Goal: Obtain resource: Download file/media

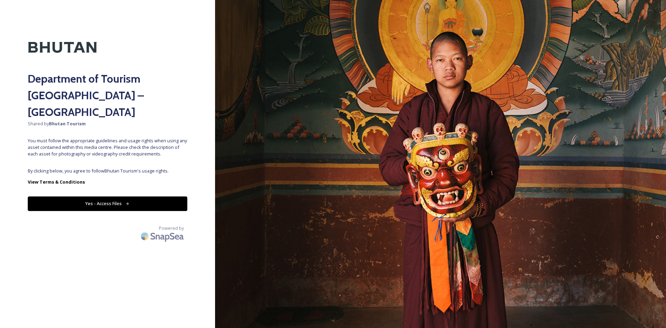
click at [151, 196] on button "Yes - Access Files" at bounding box center [108, 203] width 160 height 14
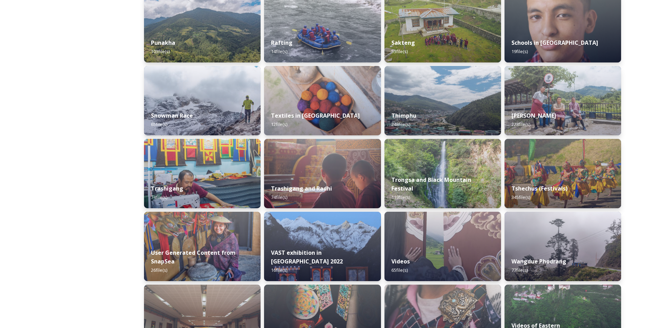
scroll to position [590, 0]
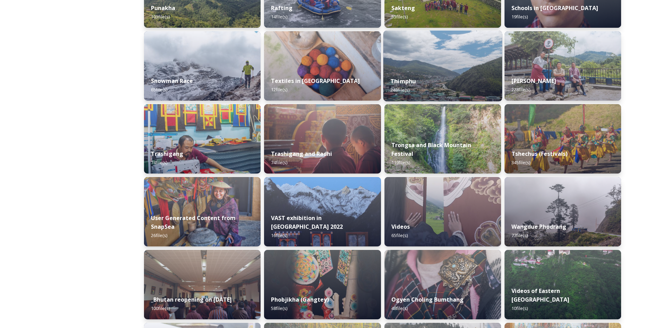
click at [457, 79] on div "Thimphu 248 file(s)" at bounding box center [442, 86] width 119 height 32
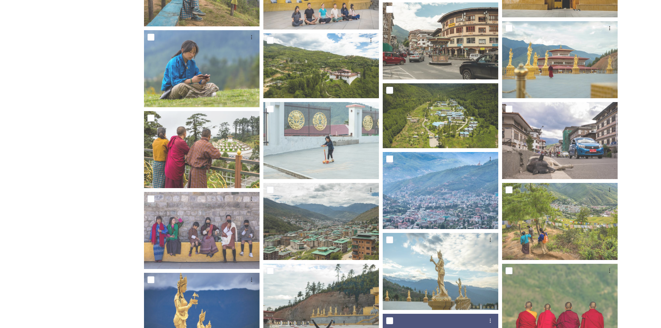
scroll to position [1742, 0]
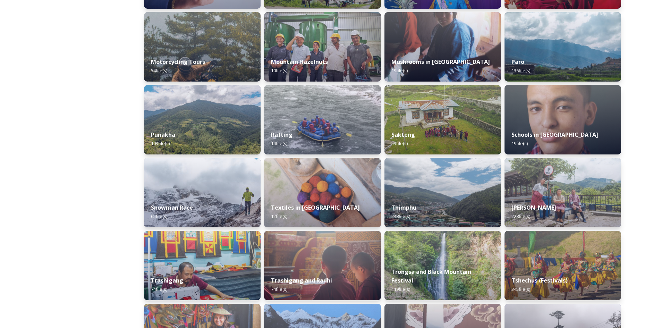
scroll to position [498, 0]
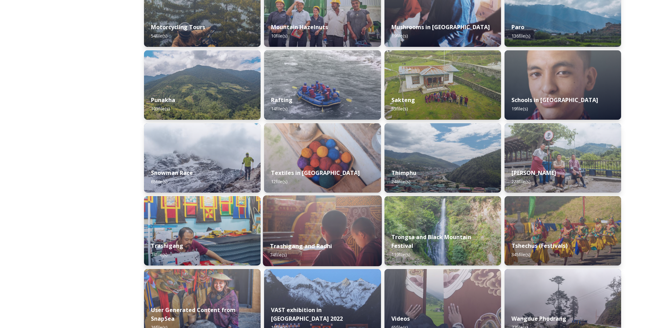
click at [335, 230] on img at bounding box center [322, 230] width 119 height 71
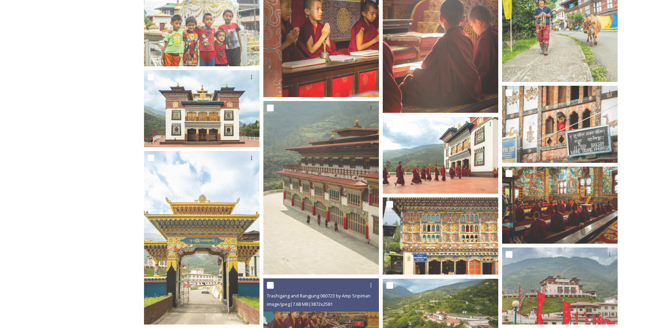
scroll to position [350, 0]
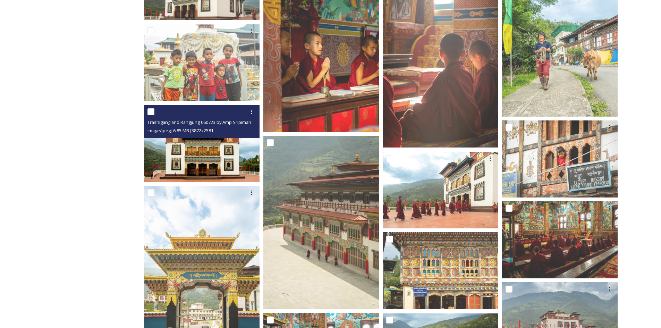
click at [202, 150] on img at bounding box center [202, 143] width 116 height 77
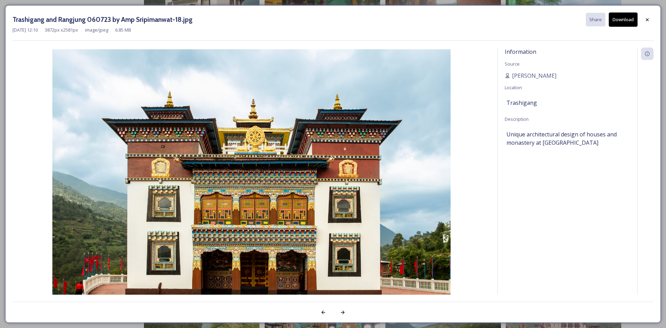
click at [645, 19] on icon at bounding box center [648, 20] width 6 height 6
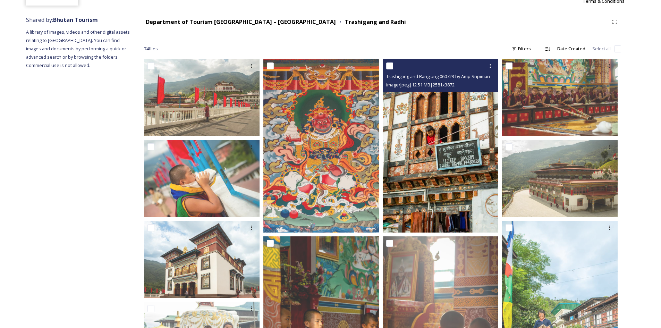
scroll to position [0, 0]
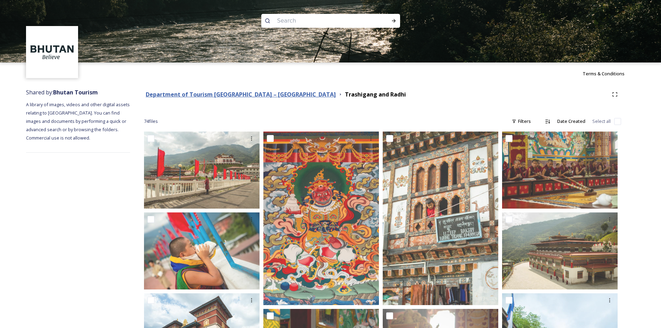
click at [248, 95] on strong "Department of Tourism [GEOGRAPHIC_DATA] – [GEOGRAPHIC_DATA]" at bounding box center [241, 95] width 190 height 8
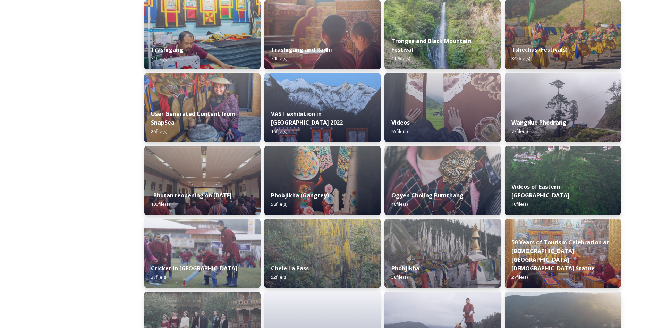
scroll to position [729, 0]
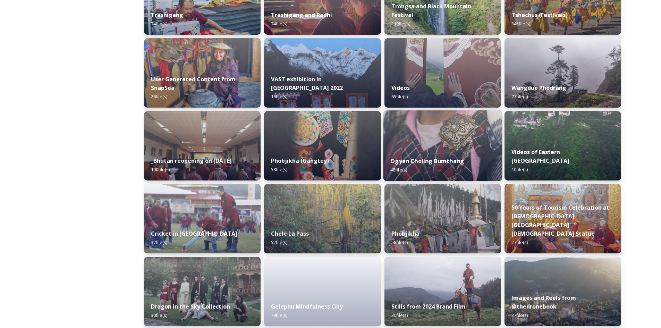
click at [410, 158] on strong "Ogyen Choling Bumthang" at bounding box center [427, 161] width 74 height 8
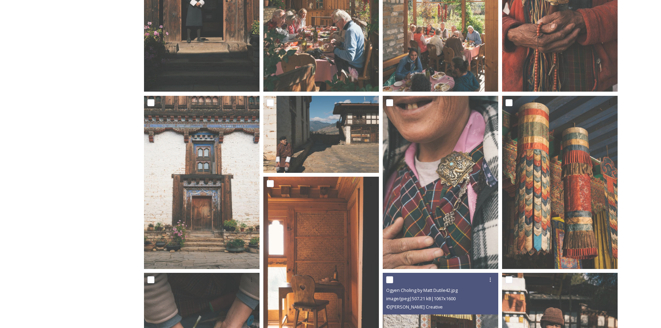
scroll to position [109, 0]
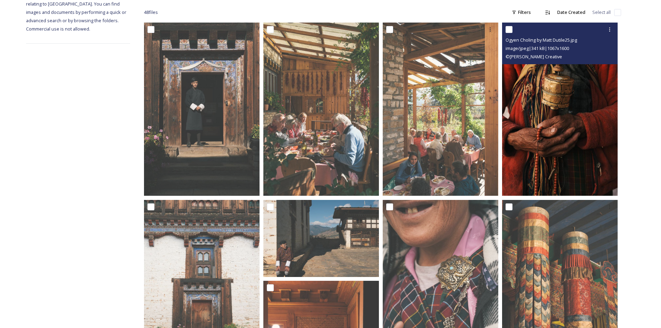
click at [598, 144] on img at bounding box center [560, 109] width 116 height 173
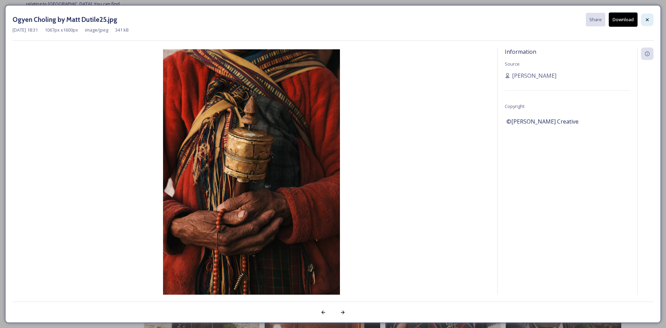
click at [651, 17] on div at bounding box center [647, 20] width 12 height 12
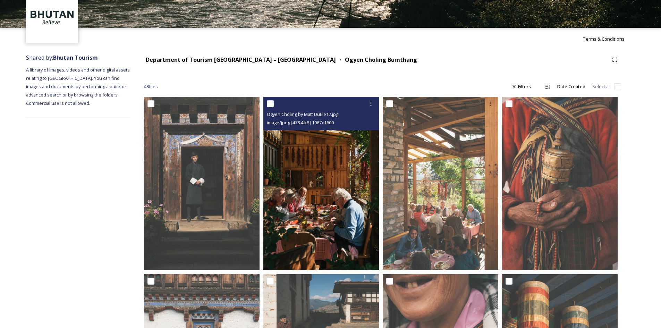
scroll to position [0, 0]
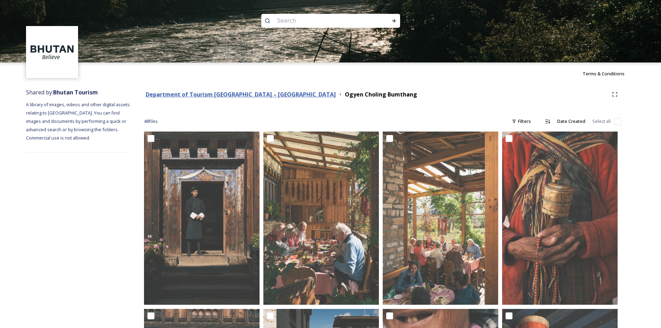
click at [239, 92] on strong "Department of Tourism [GEOGRAPHIC_DATA] – [GEOGRAPHIC_DATA]" at bounding box center [241, 95] width 190 height 8
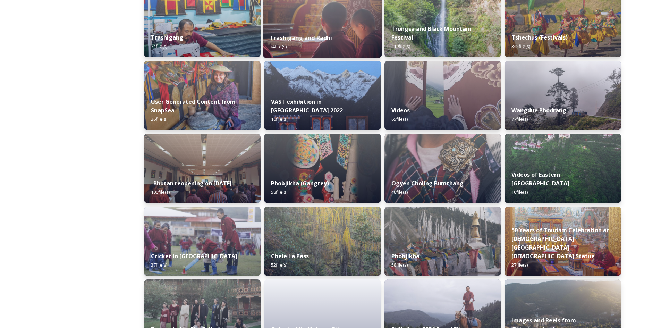
scroll to position [807, 0]
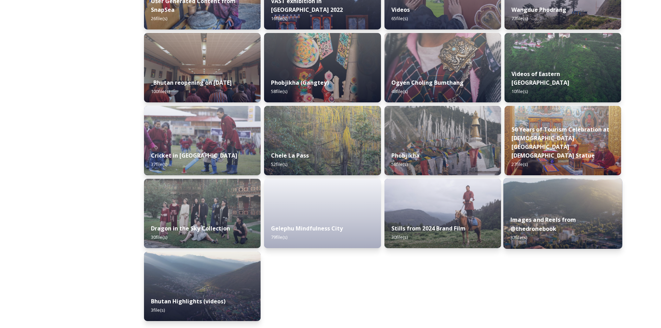
click at [556, 208] on img at bounding box center [562, 213] width 119 height 71
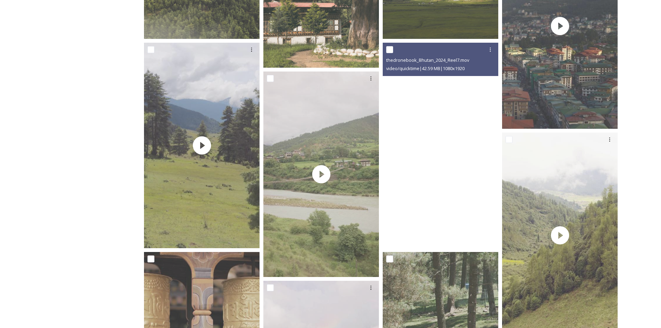
scroll to position [382, 0]
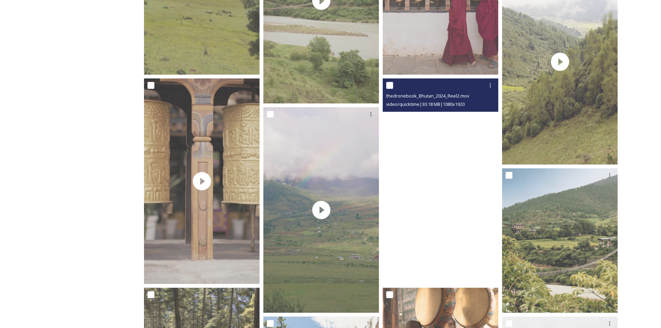
drag, startPoint x: 434, startPoint y: 154, endPoint x: 418, endPoint y: 148, distance: 16.8
click at [418, 148] on video "thedronebook_Bhutan_2024_Reel2.mov" at bounding box center [441, 180] width 116 height 205
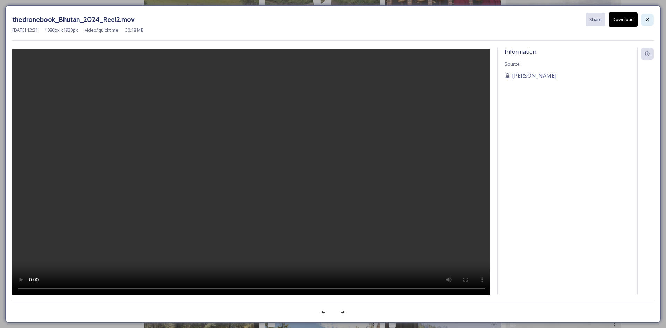
click at [648, 19] on icon at bounding box center [648, 20] width 6 height 6
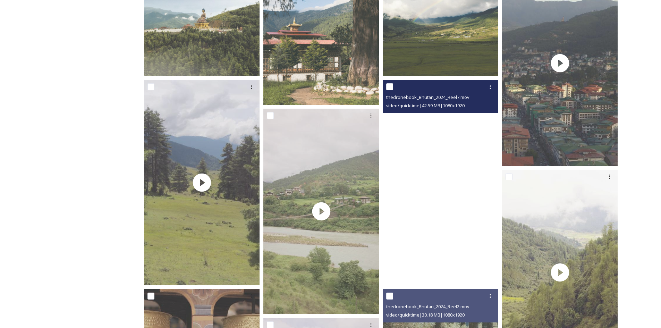
scroll to position [0, 0]
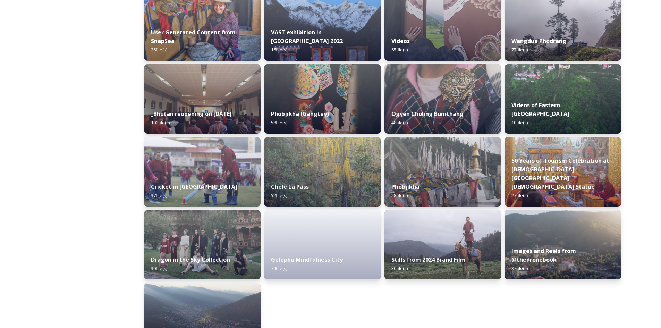
scroll to position [807, 0]
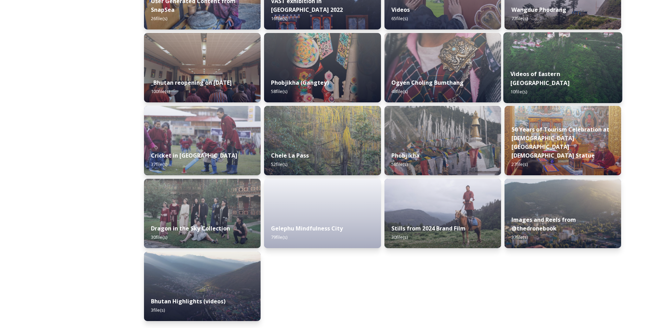
click at [569, 76] on div "Videos of Eastern Bhutan 10 file(s)" at bounding box center [562, 83] width 119 height 40
